Goal: Entertainment & Leisure: Consume media (video, audio)

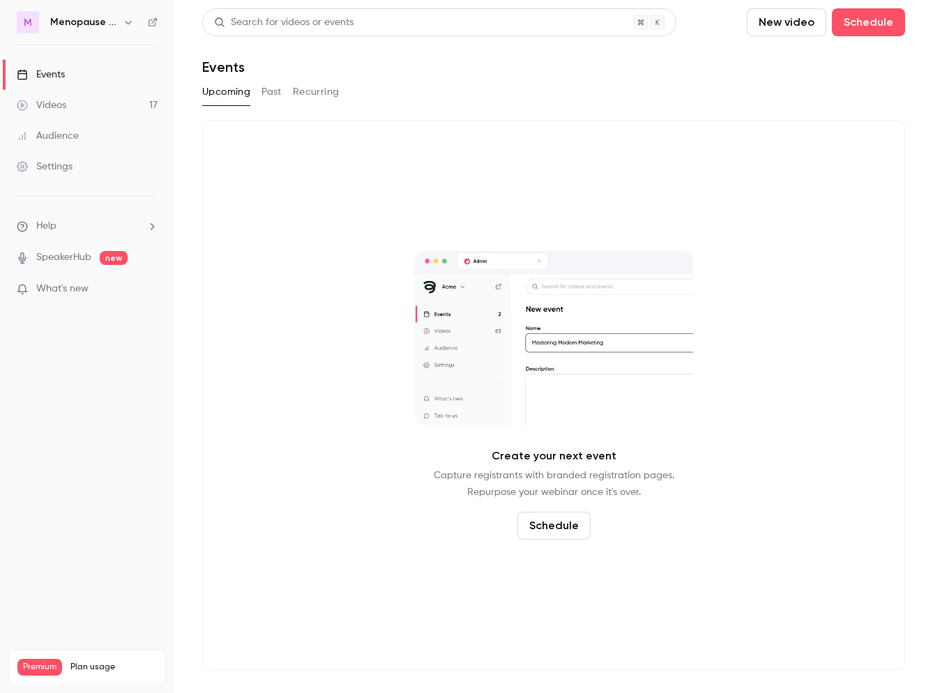
click at [117, 28] on div "Menopause Mandate: The Podcast" at bounding box center [93, 22] width 86 height 17
click at [134, 22] on button "button" at bounding box center [128, 22] width 17 height 17
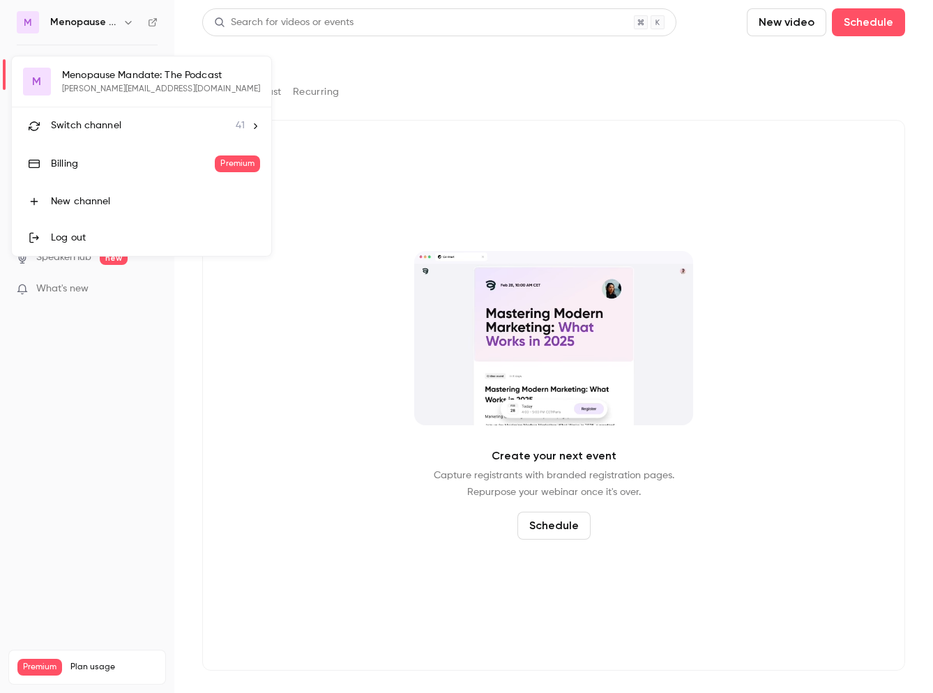
click at [99, 122] on span "Switch channel" at bounding box center [86, 125] width 70 height 15
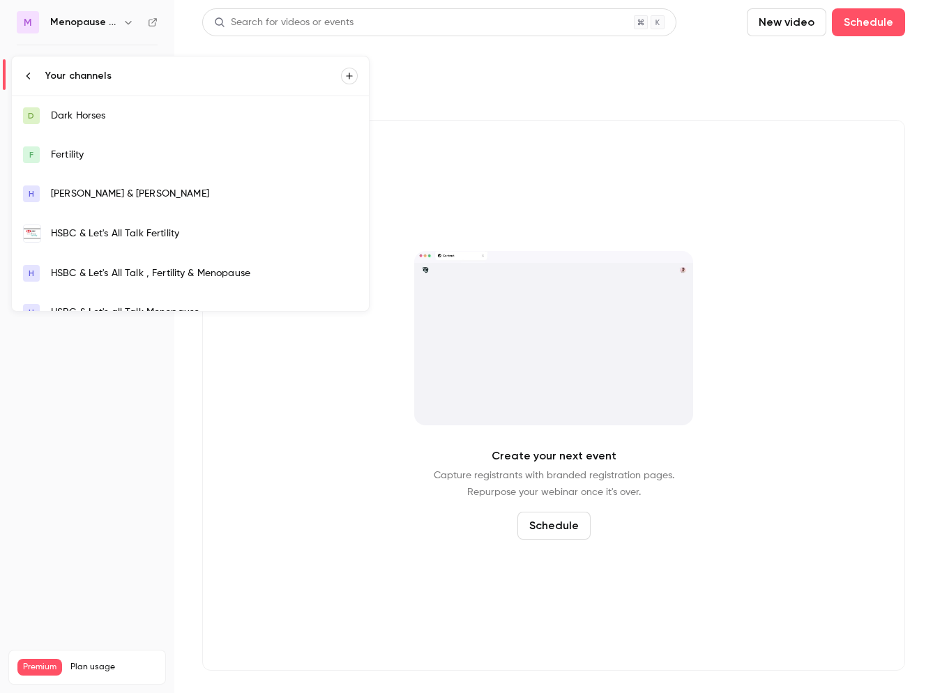
click at [115, 231] on div "HSBC & Let's All Talk Fertility" at bounding box center [204, 234] width 307 height 14
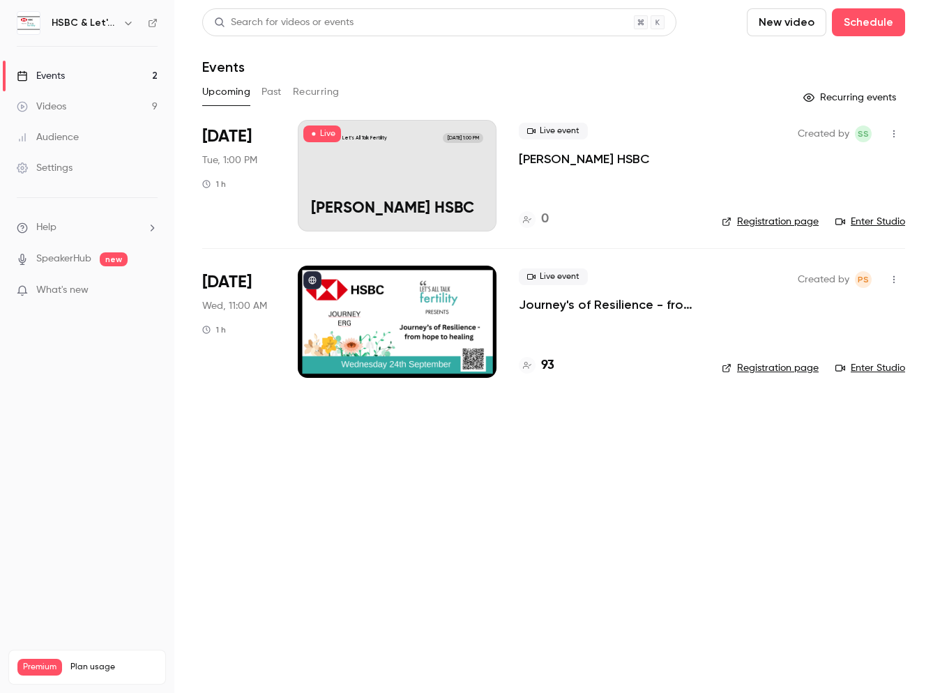
click at [59, 106] on div "Videos" at bounding box center [41, 107] width 49 height 14
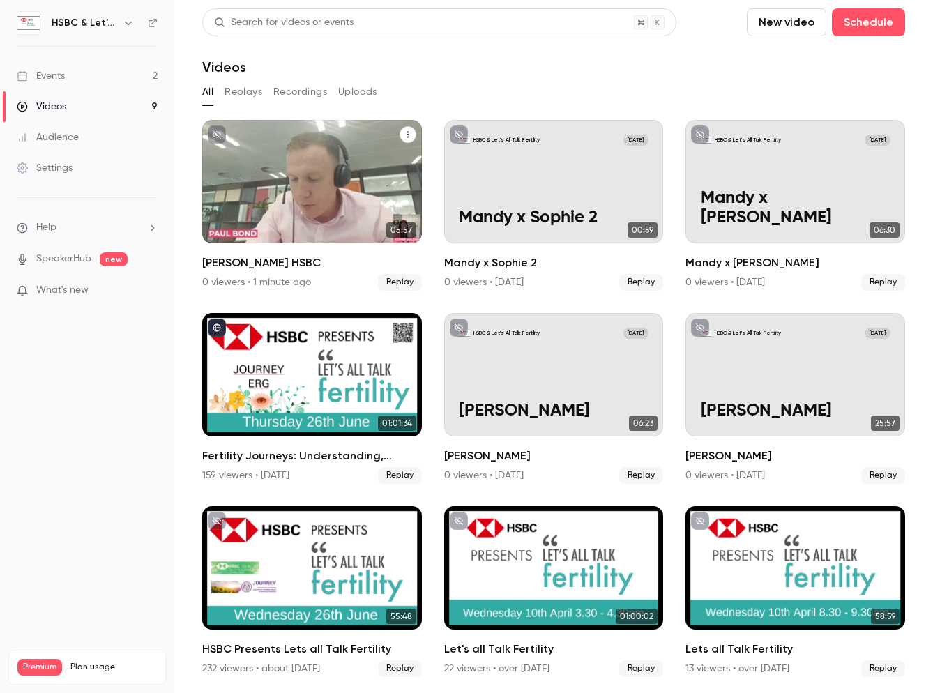
click at [335, 194] on div "HSBC & Let's All Talk Fertility [DATE] [PERSON_NAME] HSBC" at bounding box center [312, 181] width 220 height 123
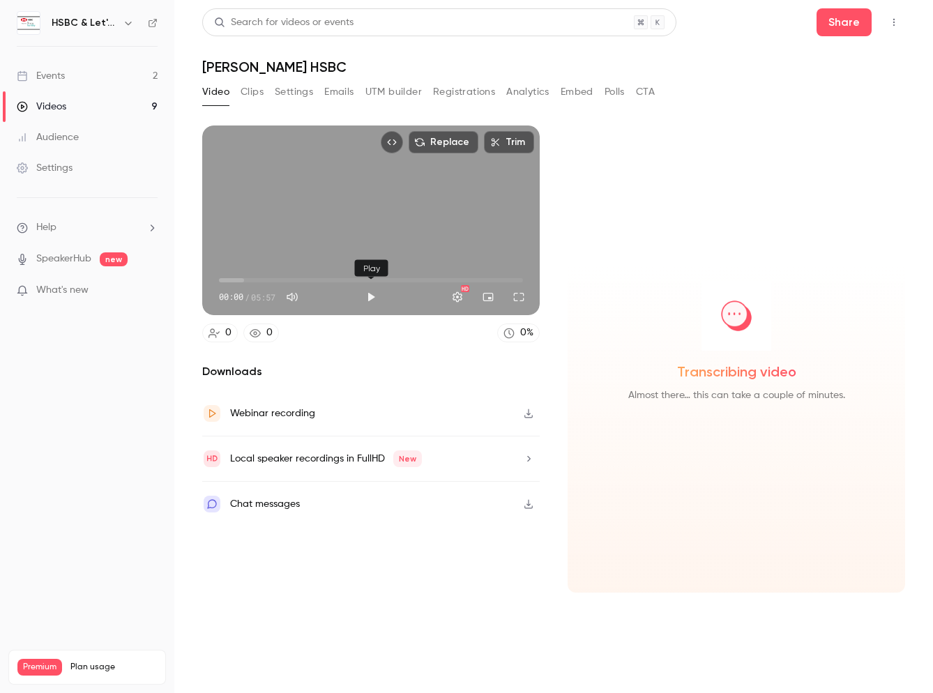
click at [372, 298] on button "Play" at bounding box center [371, 297] width 28 height 28
click at [386, 276] on span "00:01" at bounding box center [371, 280] width 304 height 22
click at [369, 300] on button "Pause" at bounding box center [371, 297] width 28 height 28
type input "*****"
click at [286, 415] on div "Webinar recording" at bounding box center [272, 413] width 85 height 17
